Goal: Communication & Community: Answer question/provide support

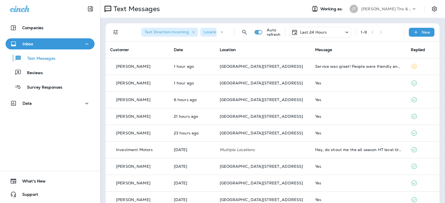
click at [327, 33] on div "Last 24 Hours" at bounding box center [321, 32] width 62 height 11
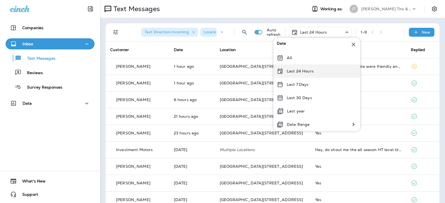
click at [309, 70] on p "Last 24 Hours" at bounding box center [300, 71] width 27 height 4
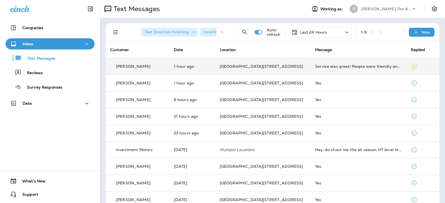
click at [315, 68] on div "Service was great! People were friendly and quite helpful. Thank you!" at bounding box center [358, 66] width 86 height 4
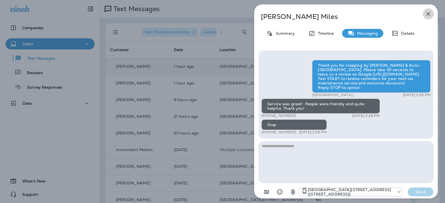
click at [429, 15] on icon "button" at bounding box center [428, 14] width 7 height 7
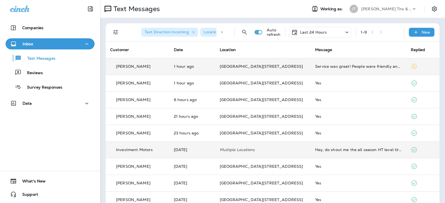
click at [341, 153] on td "Hey, do shout me the all season HT level tires too thanks" at bounding box center [358, 149] width 95 height 17
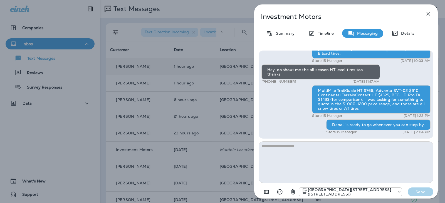
click at [427, 16] on icon "button" at bounding box center [428, 14] width 7 height 7
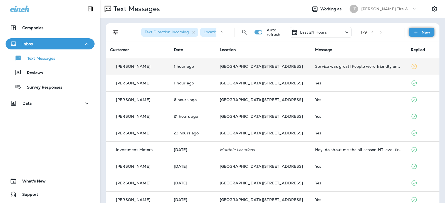
click at [416, 31] on div "New" at bounding box center [422, 32] width 26 height 9
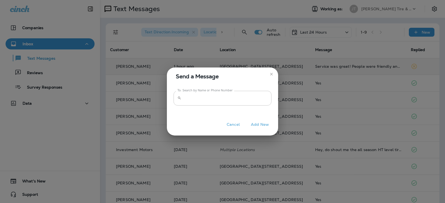
click at [272, 73] on icon "close" at bounding box center [271, 74] width 3 height 3
